Goal: Task Accomplishment & Management: Use online tool/utility

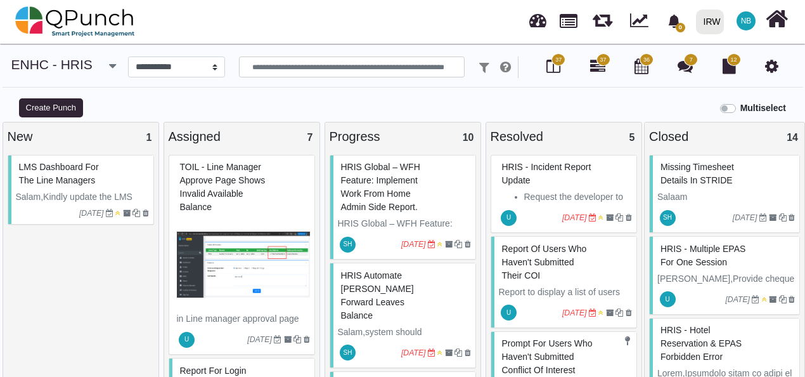
select select "*******"
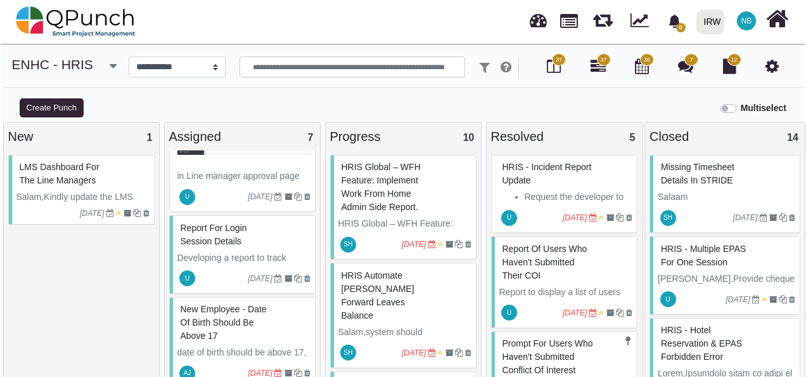
scroll to position [143, 0]
click at [290, 229] on div "Report for Login session details" at bounding box center [243, 233] width 133 height 33
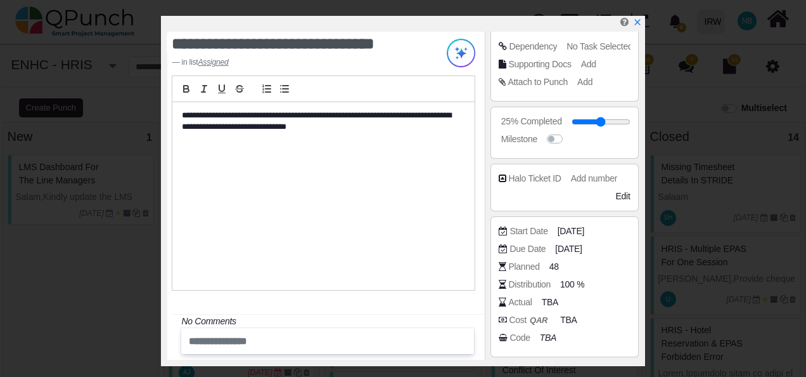
scroll to position [266, 0]
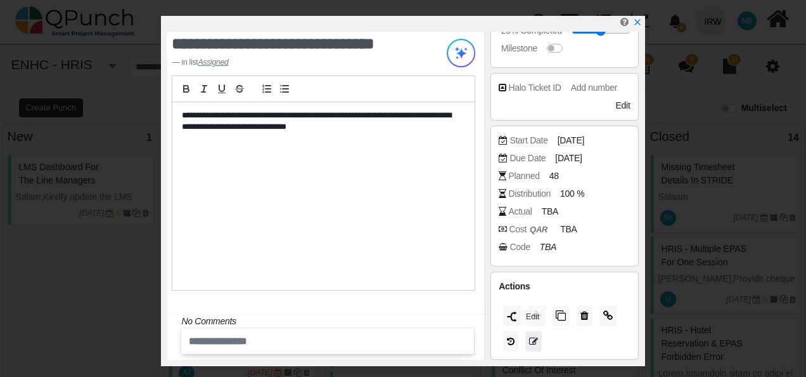
click at [532, 339] on icon at bounding box center [533, 341] width 9 height 9
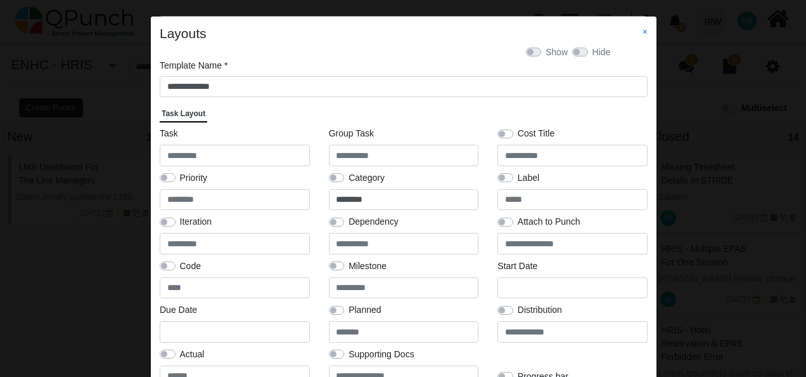
scroll to position [0, 0]
click at [644, 29] on link "×" at bounding box center [645, 32] width 5 height 10
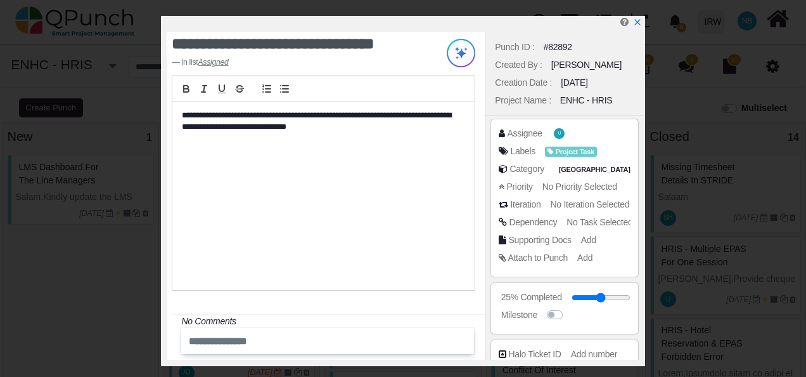
click at [569, 100] on div "ENHC - HRIS" at bounding box center [586, 100] width 52 height 13
click at [639, 23] on icon "x" at bounding box center [637, 23] width 10 height 10
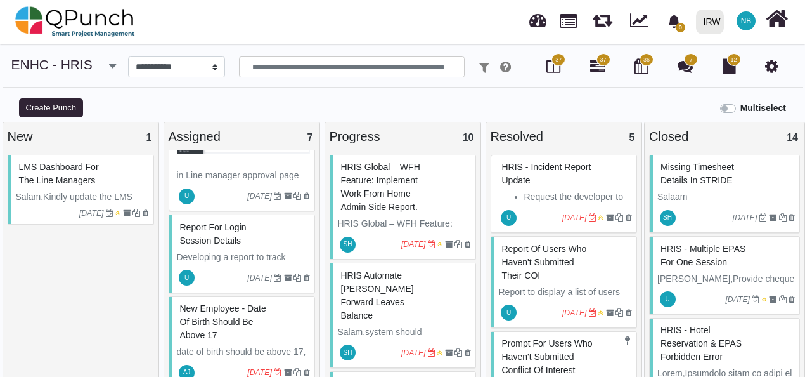
click at [776, 68] on icon at bounding box center [771, 65] width 13 height 15
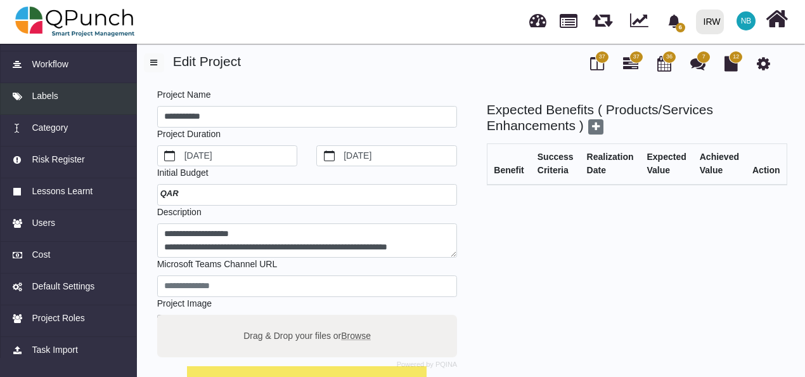
scroll to position [144, 0]
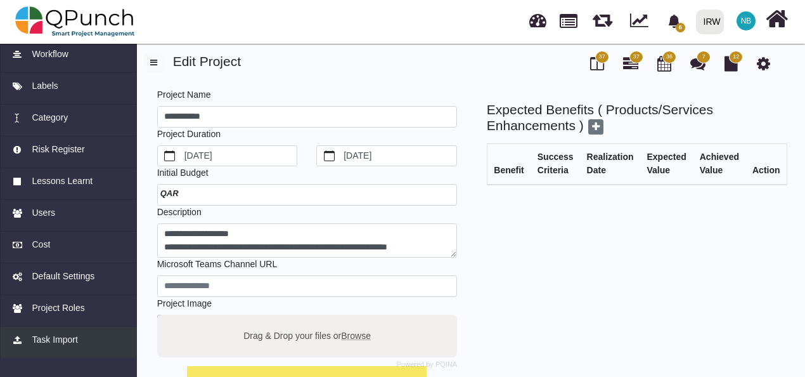
click at [44, 339] on span "Task Import" at bounding box center [55, 339] width 46 height 13
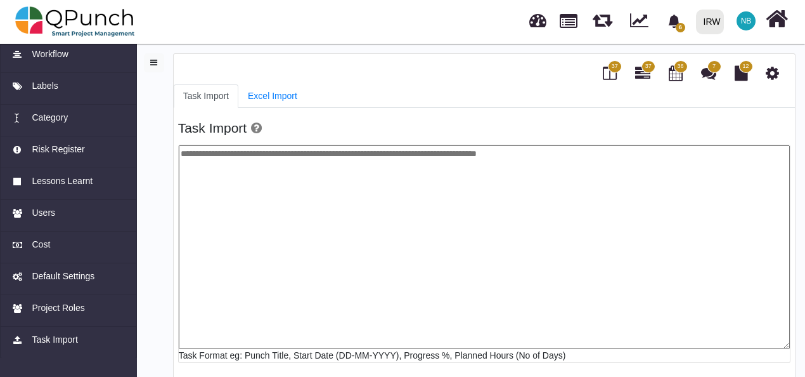
scroll to position [6, 0]
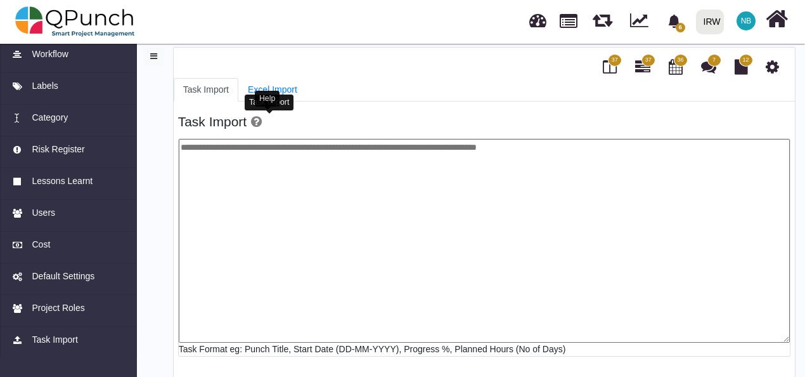
click at [262, 122] on icon at bounding box center [256, 121] width 11 height 13
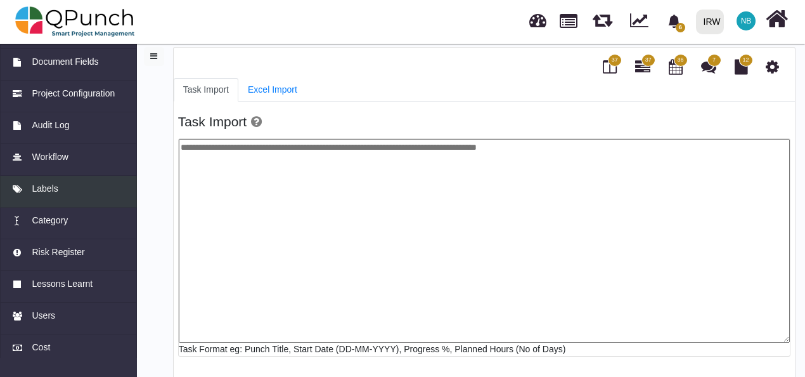
scroll to position [0, 0]
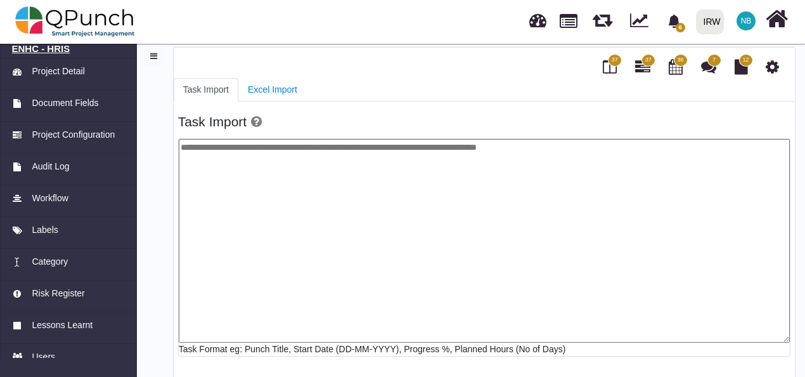
click at [51, 44] on h6 "ENHC - HRIS" at bounding box center [68, 48] width 113 height 11
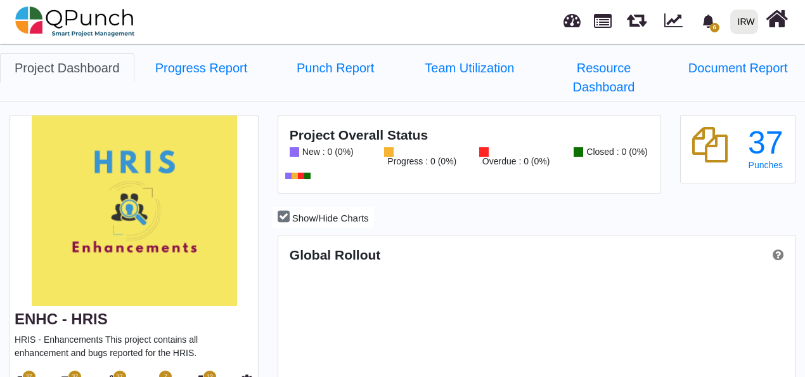
scroll to position [224, 513]
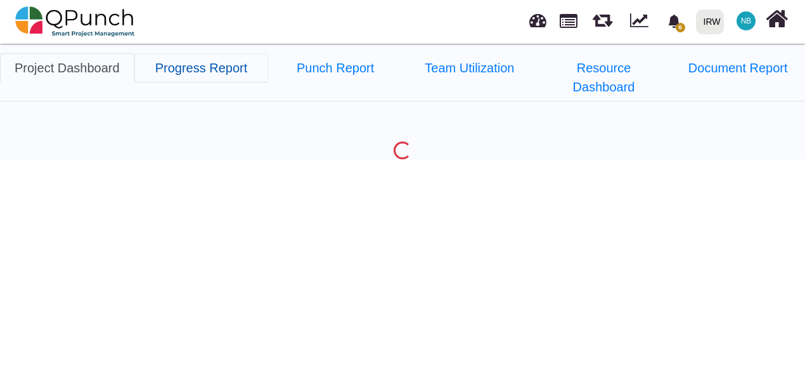
click at [212, 67] on link "Progress Report" at bounding box center [201, 67] width 134 height 29
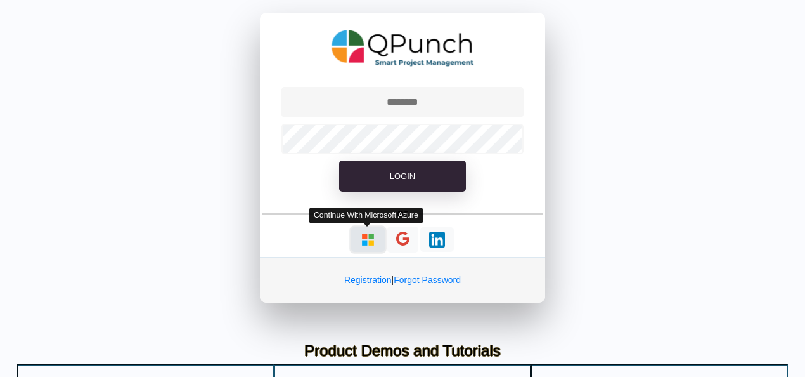
click at [366, 232] on img "button" at bounding box center [368, 239] width 16 height 16
type input "**********"
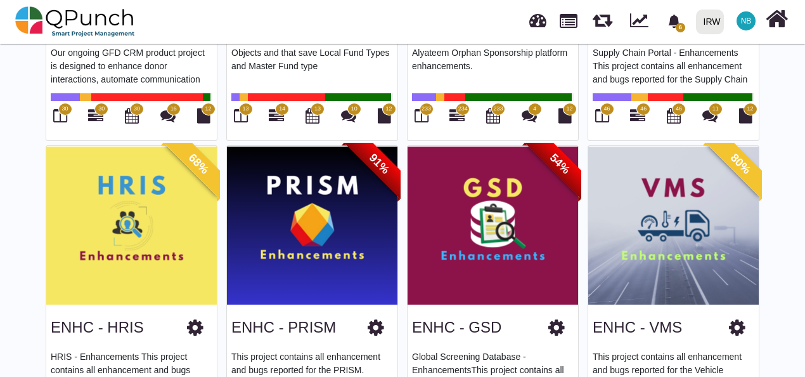
scroll to position [290, 0]
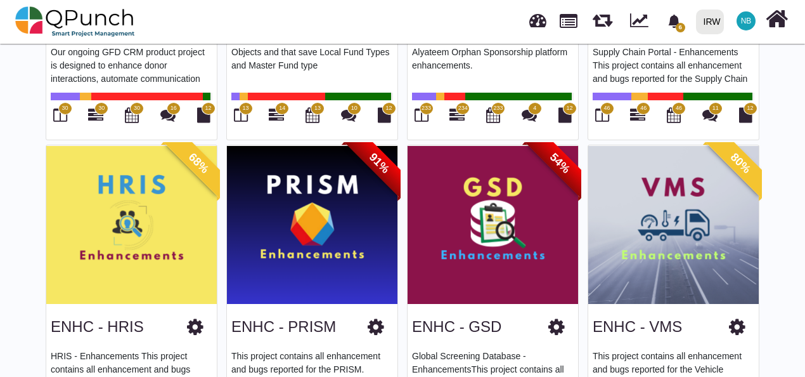
click at [293, 184] on img at bounding box center [312, 224] width 171 height 158
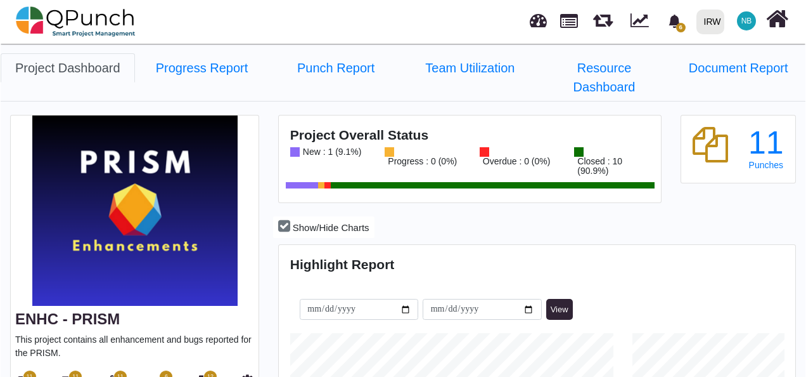
scroll to position [224, 513]
click at [246, 373] on icon at bounding box center [246, 380] width 13 height 15
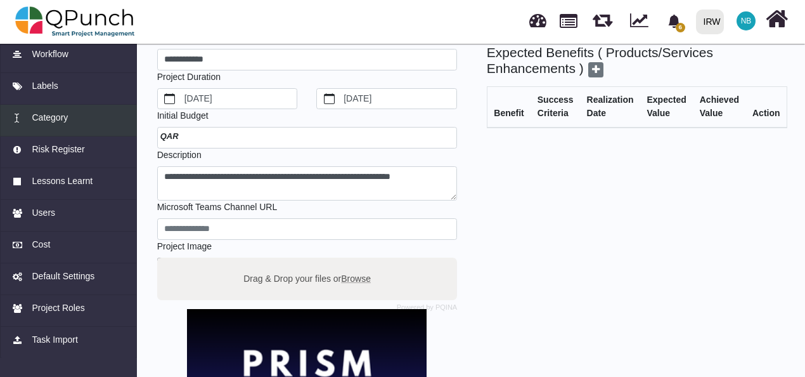
scroll to position [58, 0]
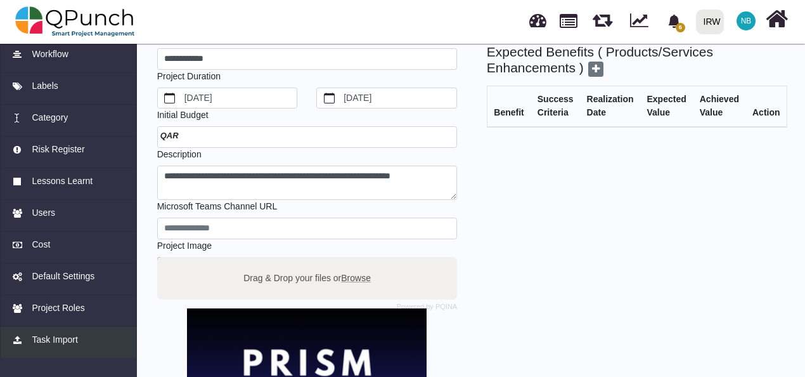
click at [70, 339] on span "Task Import" at bounding box center [55, 339] width 46 height 13
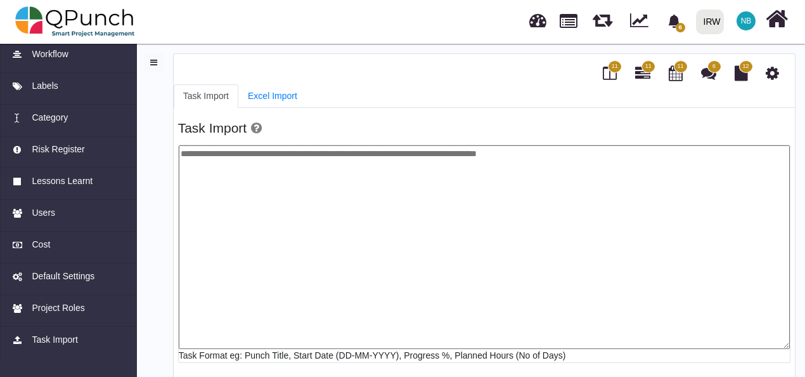
click at [255, 161] on textarea at bounding box center [484, 246] width 611 height 203
paste textarea "**********"
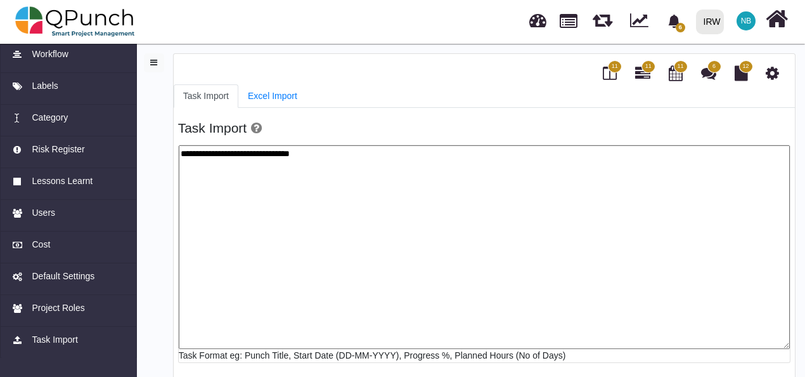
paste textarea "**********"
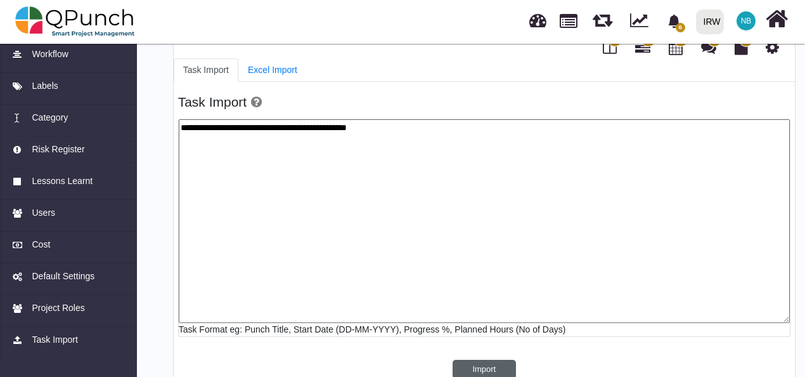
type textarea "**********"
click at [487, 361] on button "Import" at bounding box center [484, 368] width 63 height 19
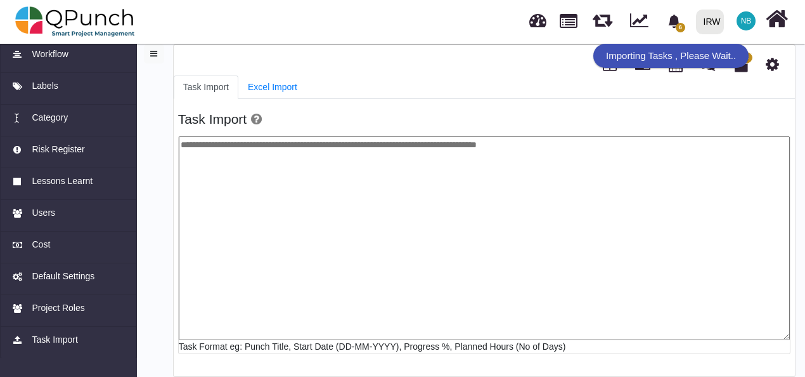
scroll to position [6, 0]
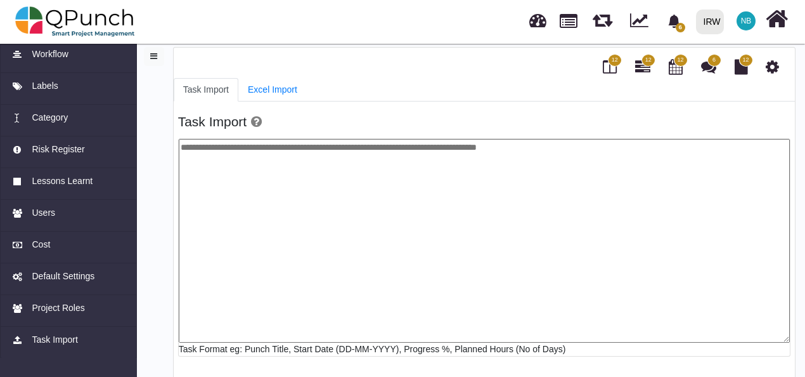
click at [616, 65] on span "12" at bounding box center [615, 60] width 14 height 13
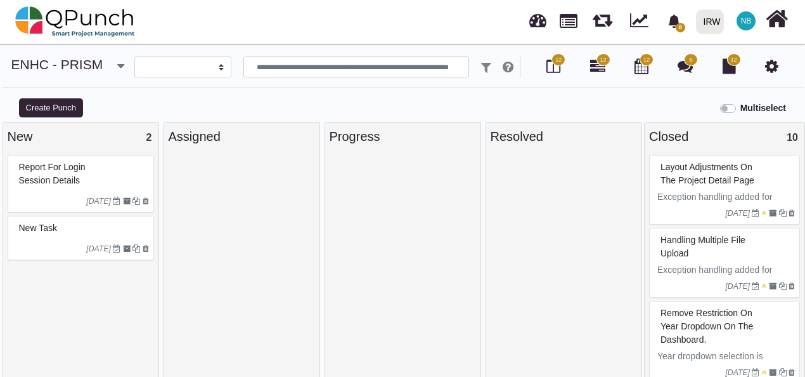
select select
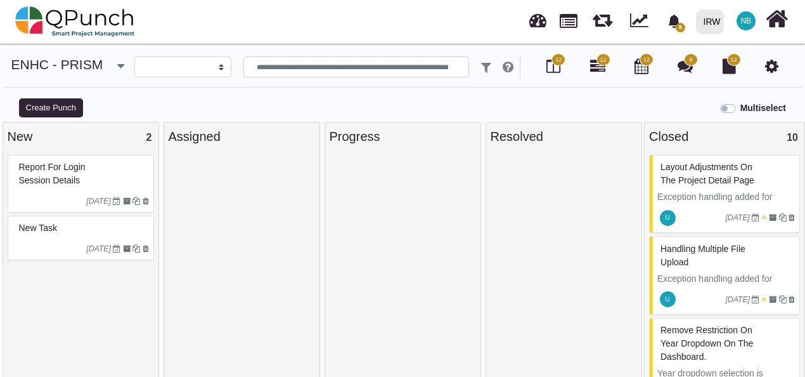
click at [66, 180] on span "Report for Login session details" at bounding box center [52, 173] width 67 height 23
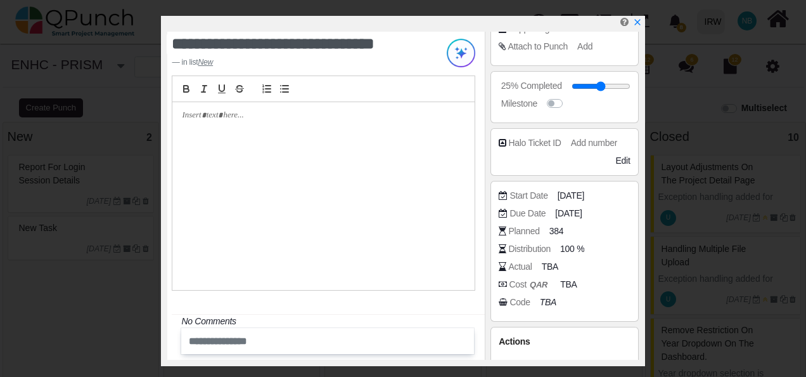
scroll to position [266, 0]
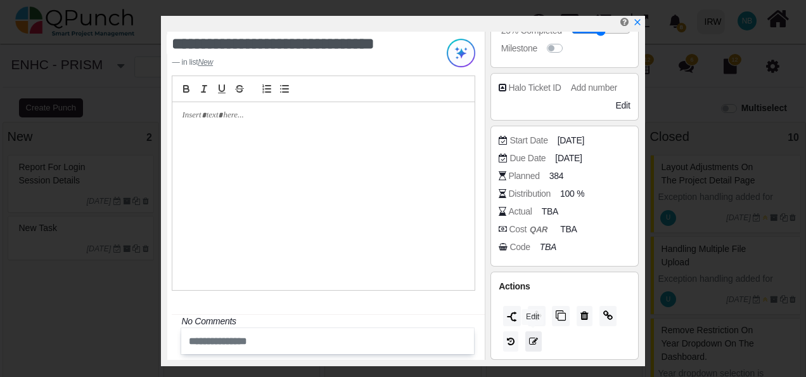
click at [534, 342] on icon at bounding box center [533, 341] width 9 height 9
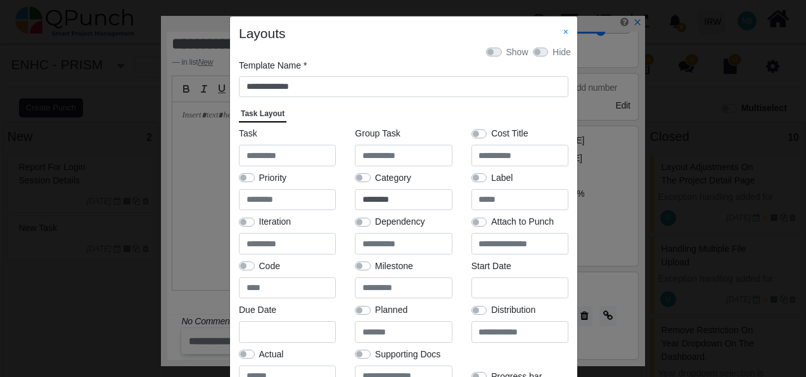
scroll to position [0, 0]
click at [565, 30] on link "×" at bounding box center [566, 32] width 5 height 10
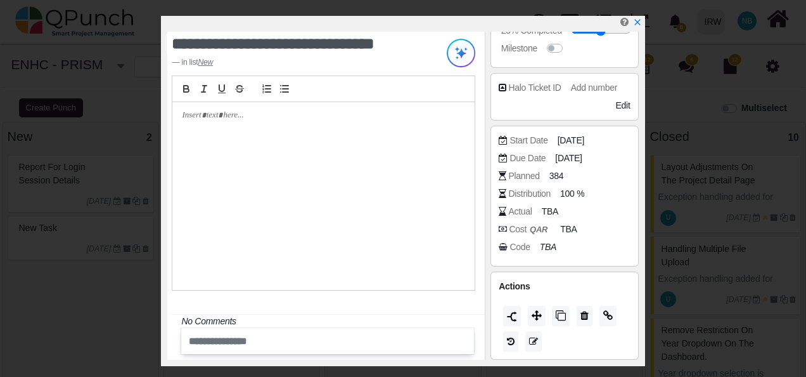
click at [346, 128] on div at bounding box center [323, 196] width 302 height 188
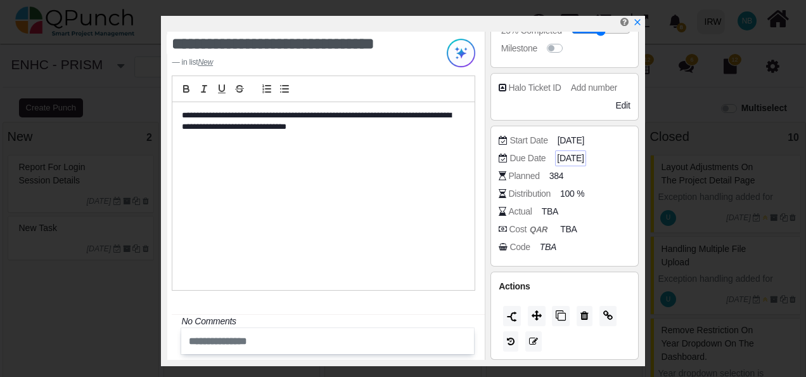
click at [569, 157] on span "31-10-2025" at bounding box center [570, 158] width 27 height 13
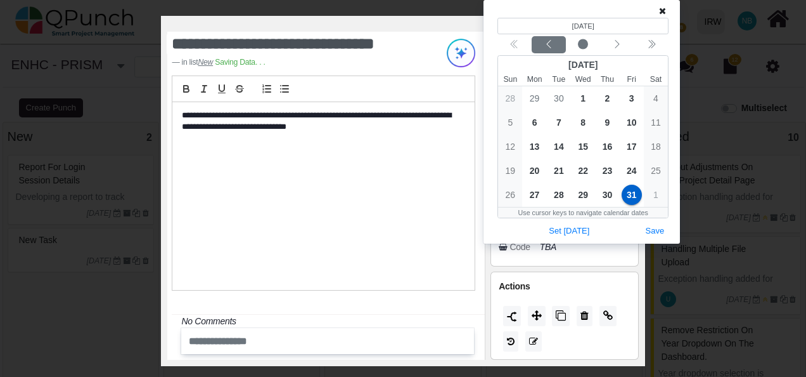
click at [546, 46] on icon "chevron left" at bounding box center [549, 44] width 10 height 10
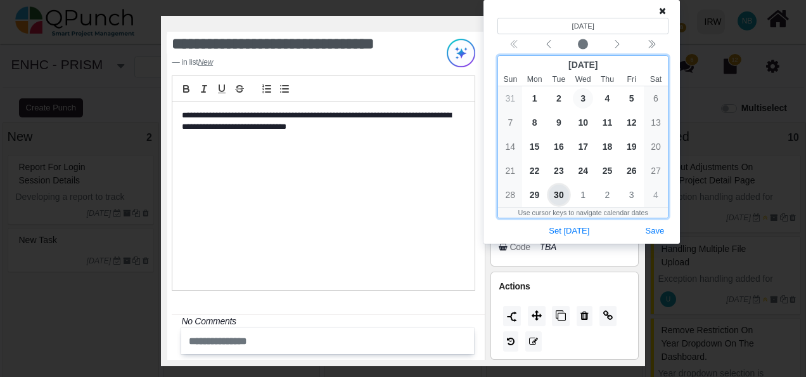
click at [586, 98] on span "3" at bounding box center [583, 98] width 20 height 20
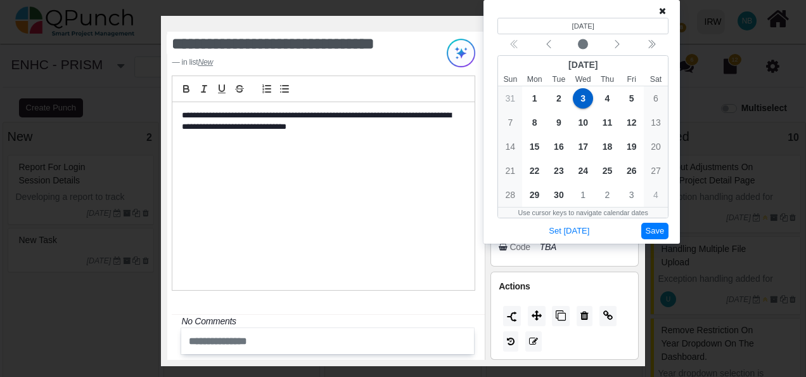
click at [661, 224] on button "Save" at bounding box center [656, 231] width 28 height 17
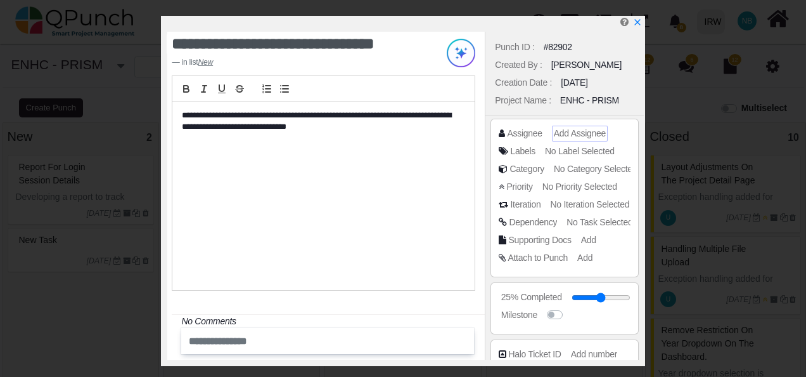
click at [586, 128] on span "Add Assignee" at bounding box center [580, 133] width 52 height 10
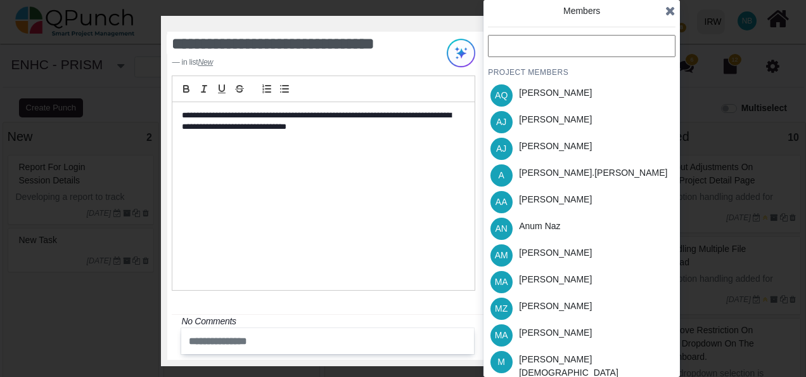
click at [581, 48] on input "text" at bounding box center [582, 46] width 188 height 22
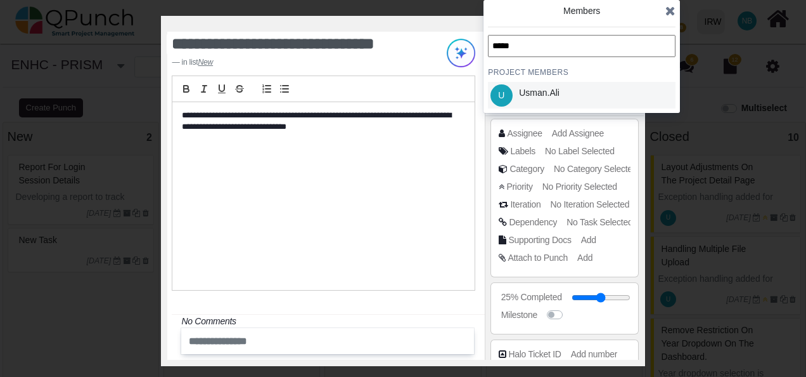
type input "*****"
click at [549, 90] on div "Usman.ali" at bounding box center [539, 92] width 41 height 13
click at [671, 13] on icon at bounding box center [671, 10] width 10 height 13
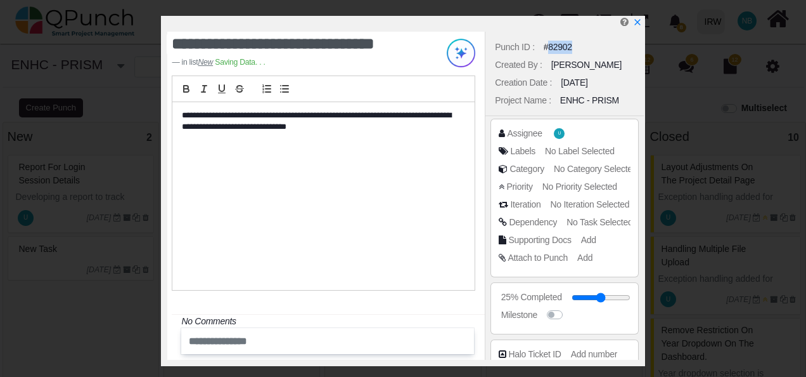
drag, startPoint x: 573, startPoint y: 46, endPoint x: 548, endPoint y: 46, distance: 24.7
click at [548, 46] on div "Punch ID : #82902" at bounding box center [564, 47] width 145 height 18
copy div "82902"
click at [638, 22] on icon "x" at bounding box center [637, 23] width 10 height 10
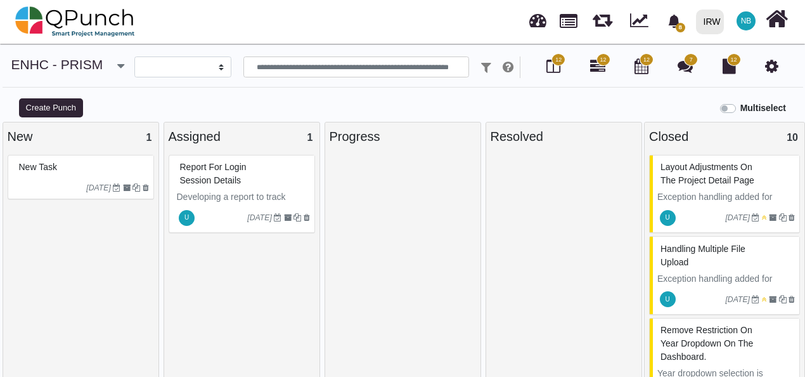
click at [744, 19] on span "NB" at bounding box center [746, 21] width 11 height 8
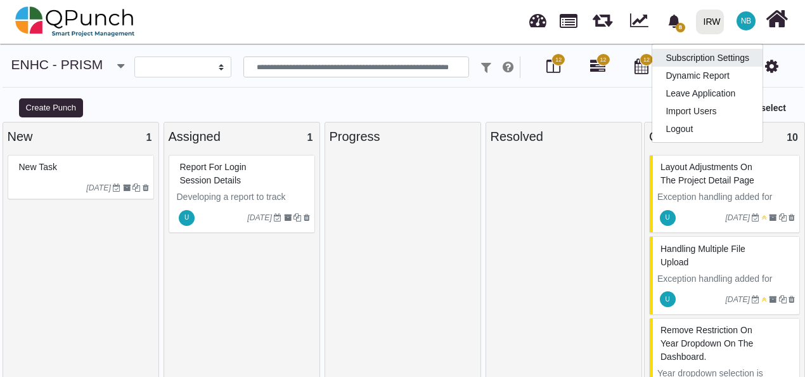
click at [723, 60] on link "Subscription Settings" at bounding box center [707, 58] width 110 height 18
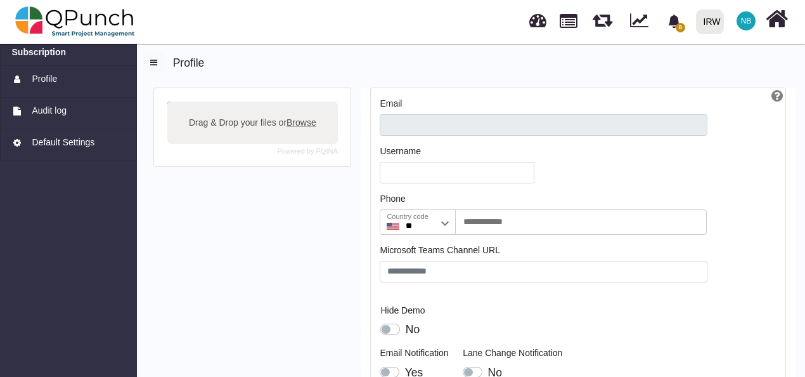
type input "**********"
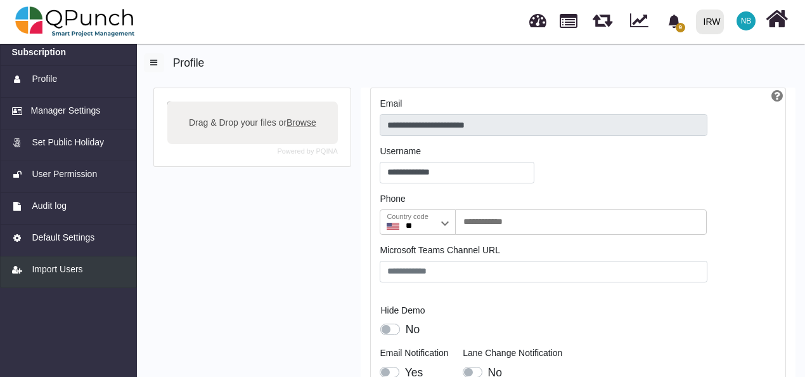
click at [79, 264] on span "Import Users" at bounding box center [57, 268] width 51 height 13
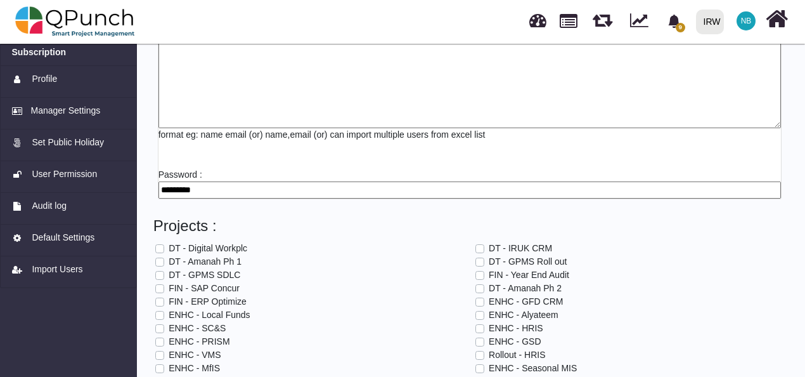
scroll to position [190, 0]
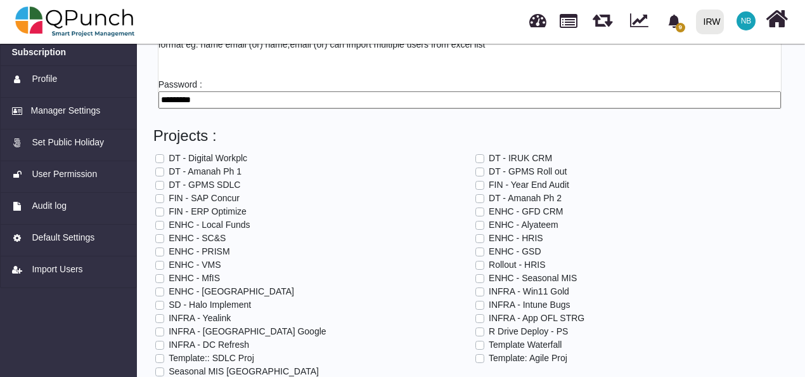
click at [169, 369] on label "Seasonal MIS [GEOGRAPHIC_DATA]" at bounding box center [244, 371] width 150 height 13
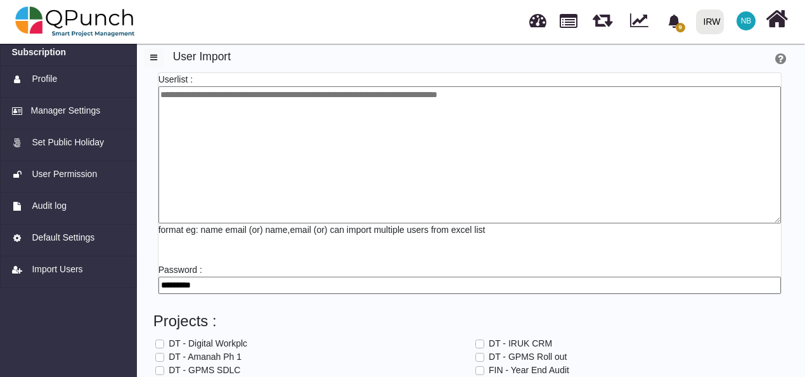
scroll to position [0, 0]
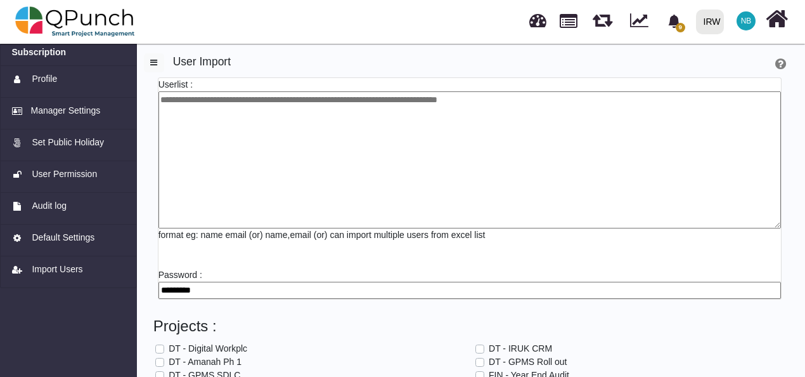
click at [332, 129] on textarea at bounding box center [469, 159] width 623 height 137
paste textarea "**********"
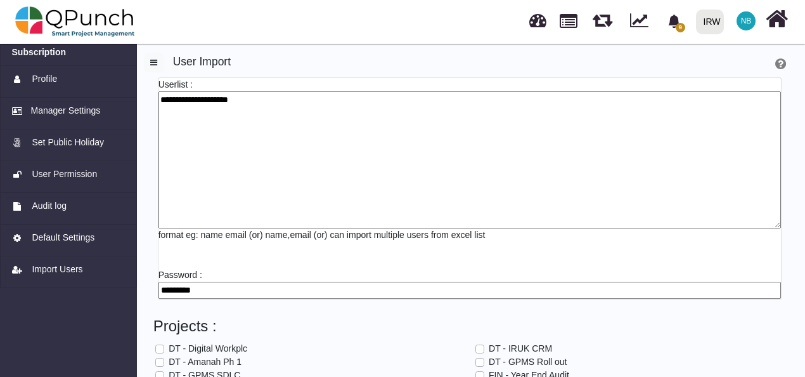
scroll to position [210, 0]
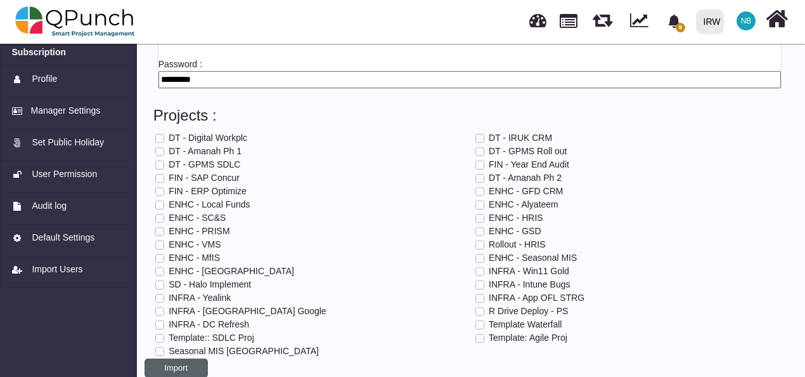
click at [194, 361] on button "Import" at bounding box center [176, 367] width 63 height 19
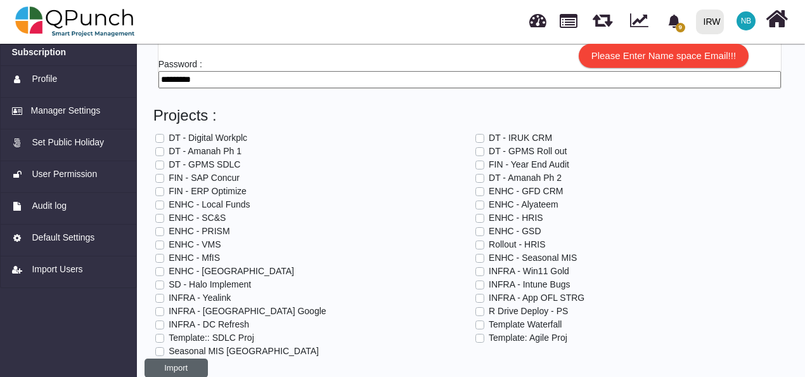
scroll to position [0, 0]
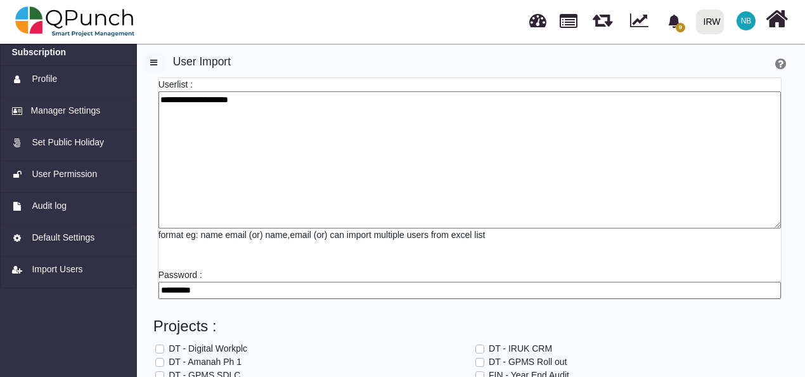
click at [160, 101] on textarea "**********" at bounding box center [469, 159] width 623 height 137
paste textarea "**********"
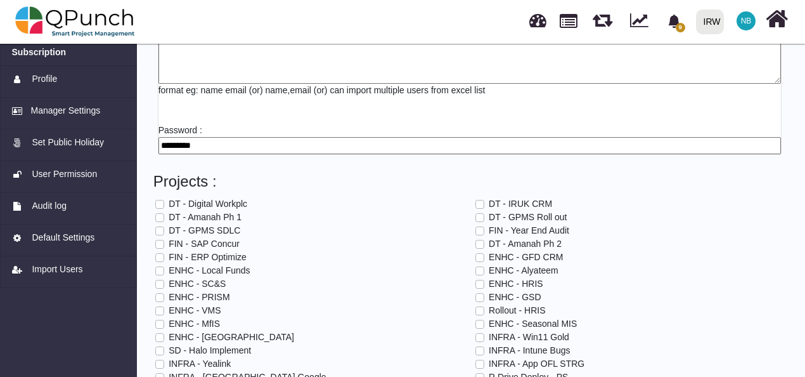
scroll to position [210, 0]
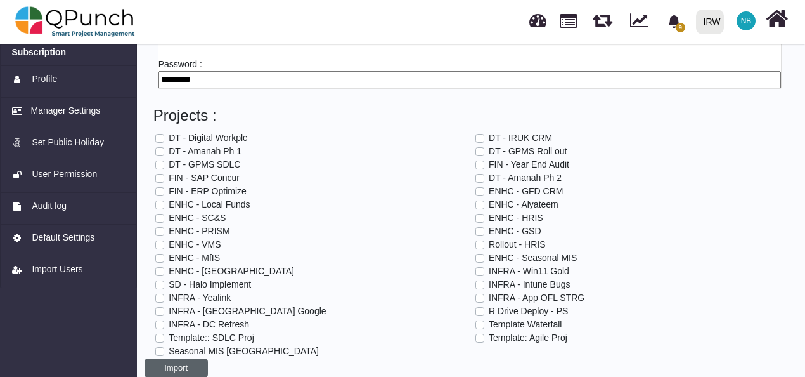
type textarea "**********"
click at [195, 366] on button "Import" at bounding box center [176, 367] width 63 height 19
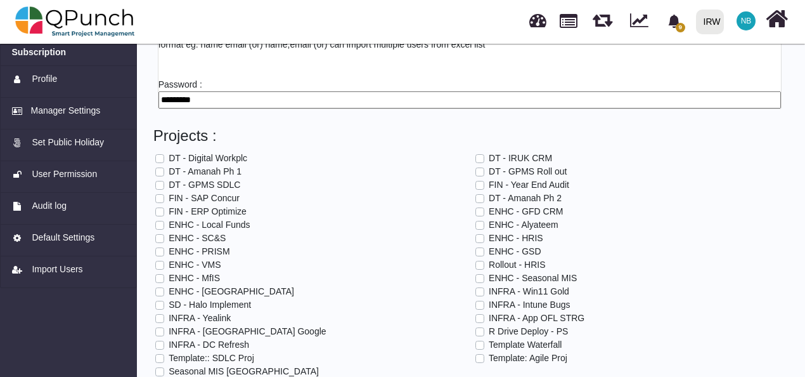
scroll to position [0, 0]
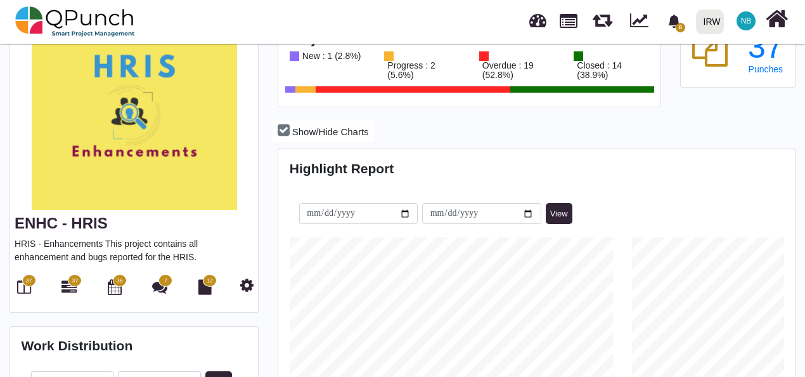
scroll to position [99, 0]
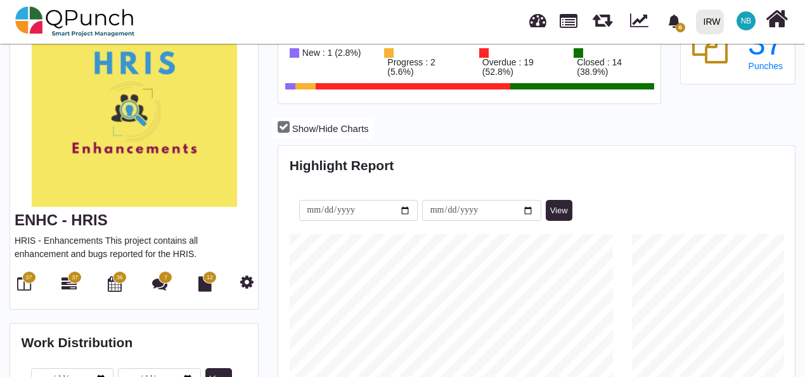
click at [23, 276] on icon at bounding box center [24, 283] width 14 height 15
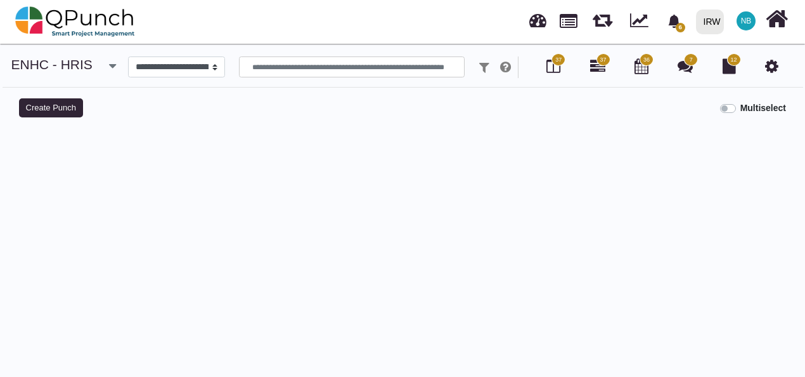
select select "*******"
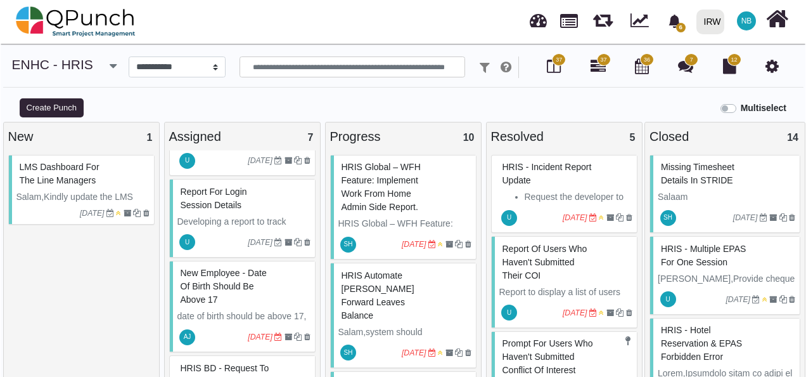
scroll to position [181, 0]
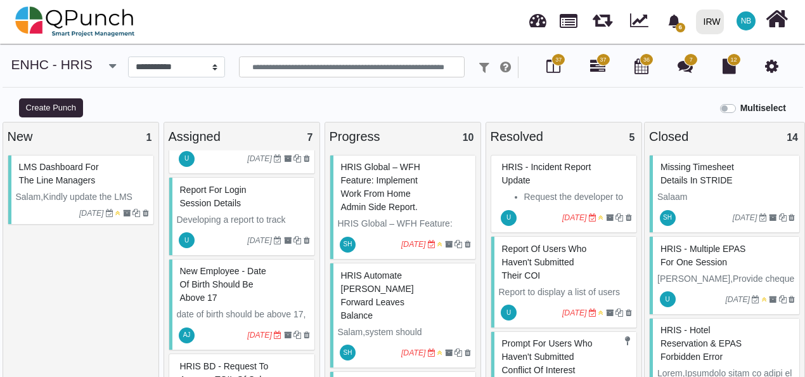
click at [216, 200] on span "Report for Login session details" at bounding box center [213, 195] width 67 height 23
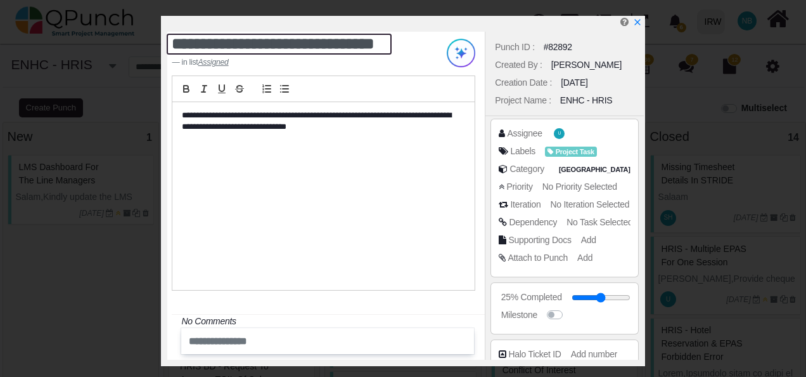
drag, startPoint x: 357, startPoint y: 45, endPoint x: 182, endPoint y: 42, distance: 175.0
click at [182, 42] on textarea "**********" at bounding box center [279, 44] width 225 height 21
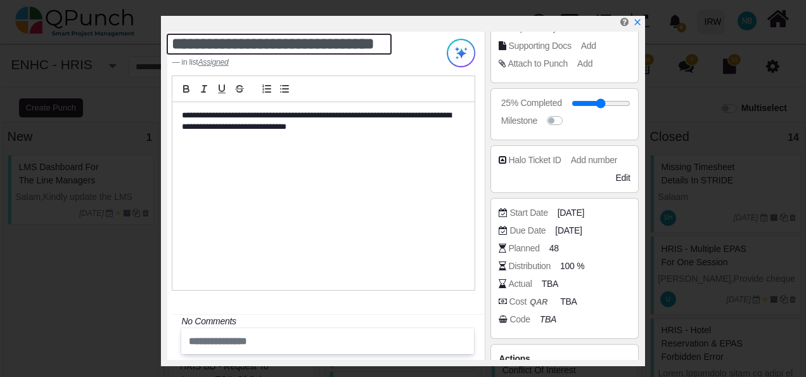
scroll to position [195, 0]
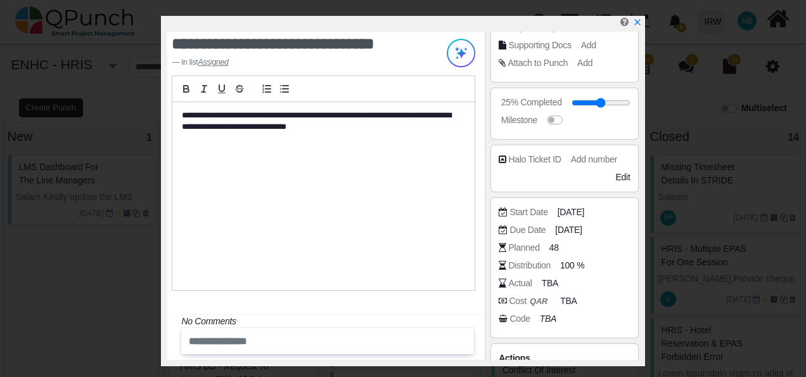
drag, startPoint x: 603, startPoint y: 206, endPoint x: 553, endPoint y: 214, distance: 50.7
click at [553, 214] on div "Start Date 27-08-2025" at bounding box center [568, 211] width 138 height 13
copy span "[DATE]"
click at [321, 129] on p "**********" at bounding box center [320, 121] width 276 height 23
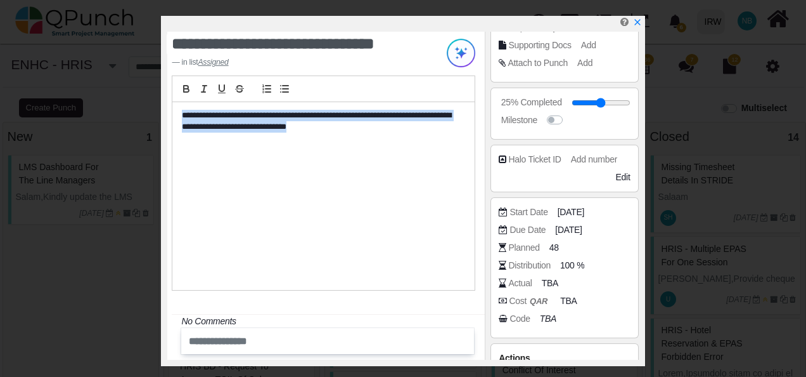
copy p "**********"
